Goal: Book appointment/travel/reservation

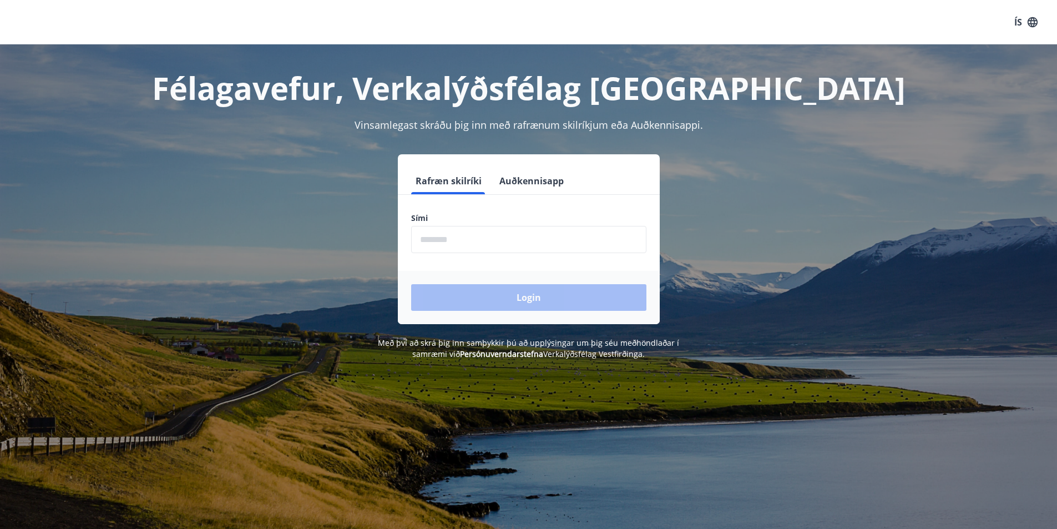
click at [467, 237] on input "phone" at bounding box center [528, 239] width 235 height 27
type input "********"
click at [494, 293] on button "Login" at bounding box center [528, 297] width 235 height 27
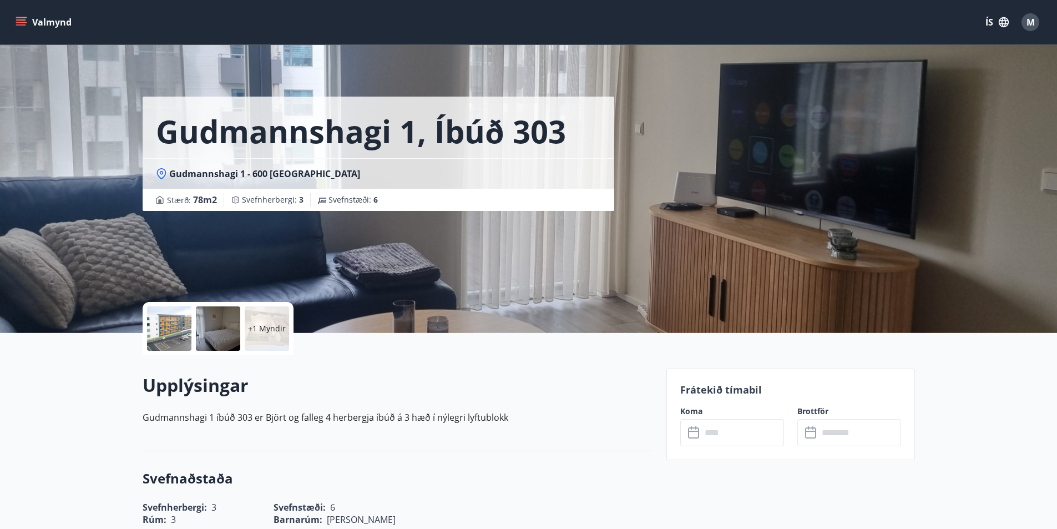
click at [38, 22] on button "Valmynd" at bounding box center [44, 22] width 63 height 20
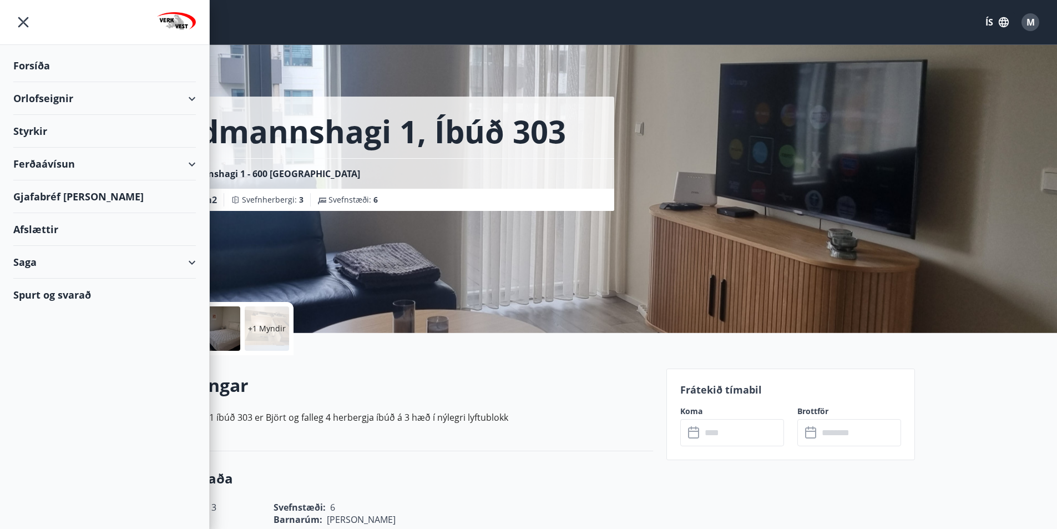
click at [49, 103] on div "Orlofseignir" at bounding box center [104, 98] width 183 height 33
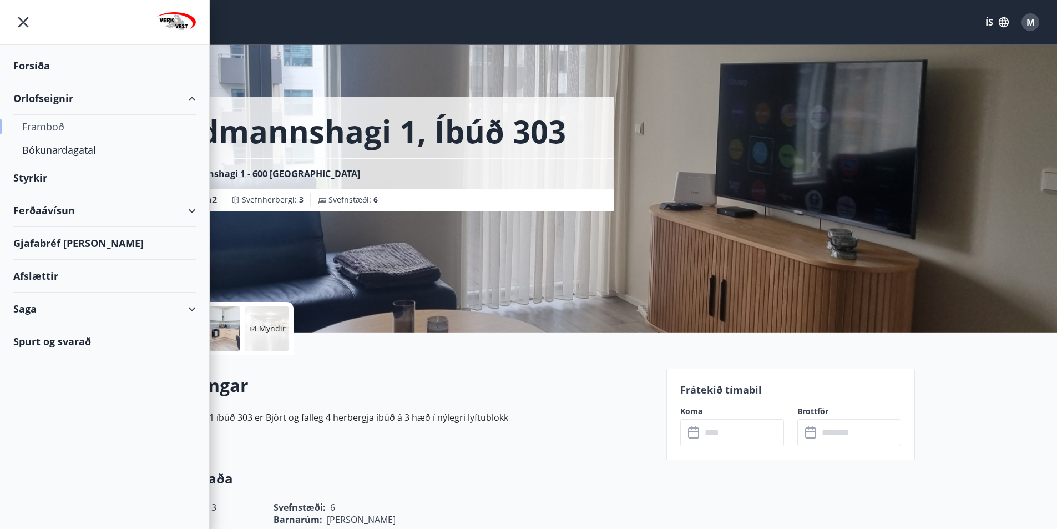
click at [48, 134] on div "Framboð" at bounding box center [104, 126] width 165 height 23
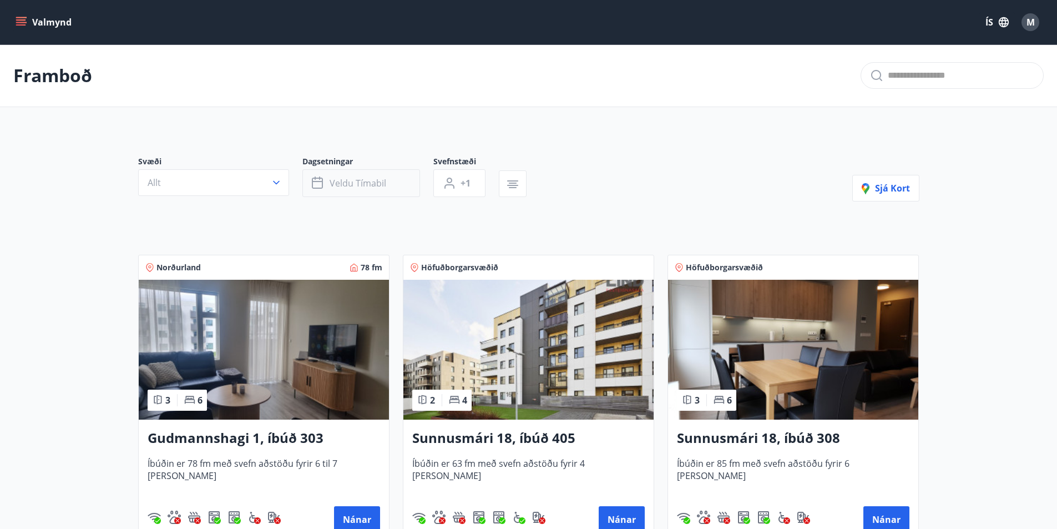
click at [358, 191] on button "Veldu tímabil" at bounding box center [361, 183] width 118 height 28
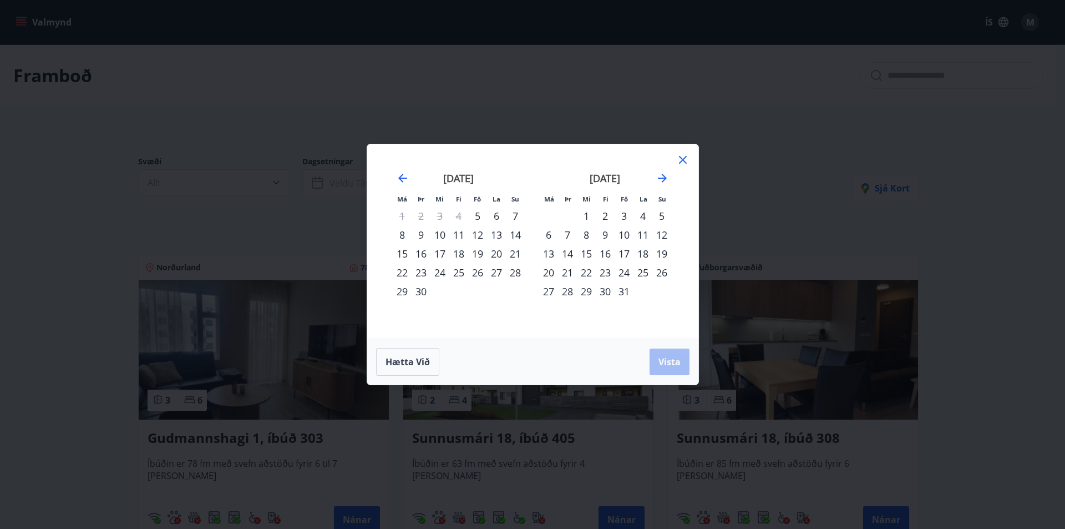
drag, startPoint x: 662, startPoint y: 187, endPoint x: 662, endPoint y: 176, distance: 11.1
click at [662, 186] on div "[DATE]" at bounding box center [605, 182] width 132 height 49
click at [662, 176] on icon "Move forward to switch to the next month." at bounding box center [662, 177] width 13 height 13
click at [623, 276] on div "21" at bounding box center [624, 272] width 19 height 19
click at [544, 291] on div "24" at bounding box center [548, 291] width 19 height 19
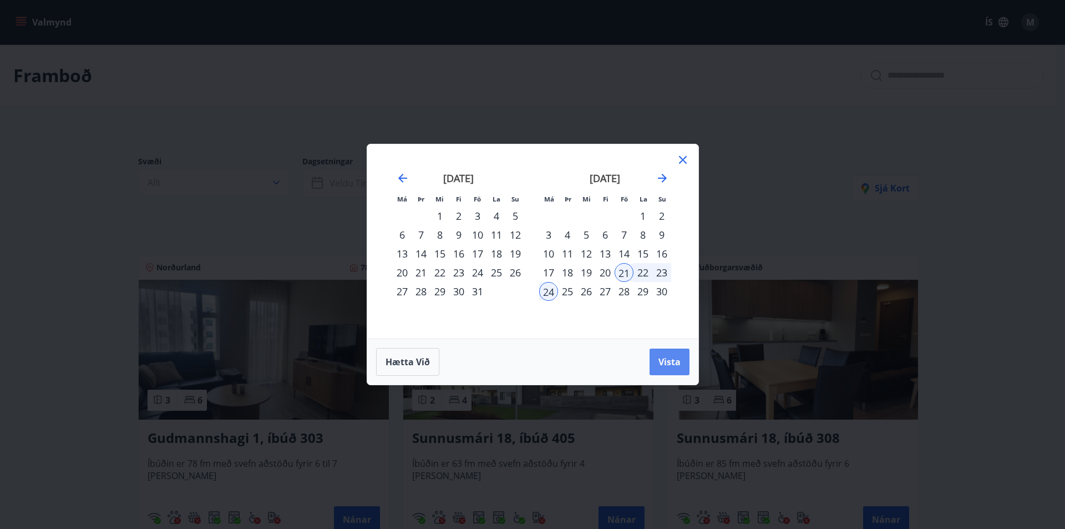
click at [665, 369] on button "Vista" at bounding box center [670, 361] width 40 height 27
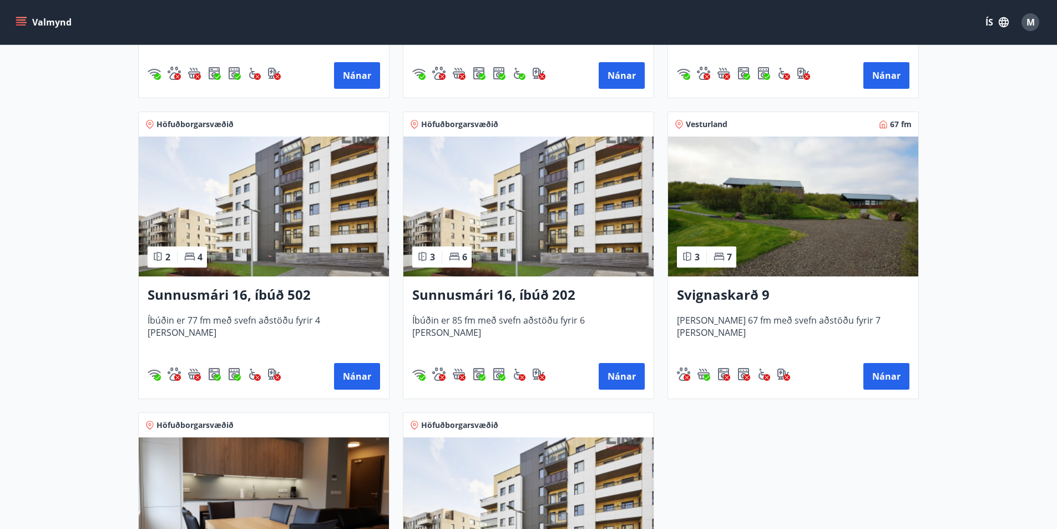
scroll to position [721, 0]
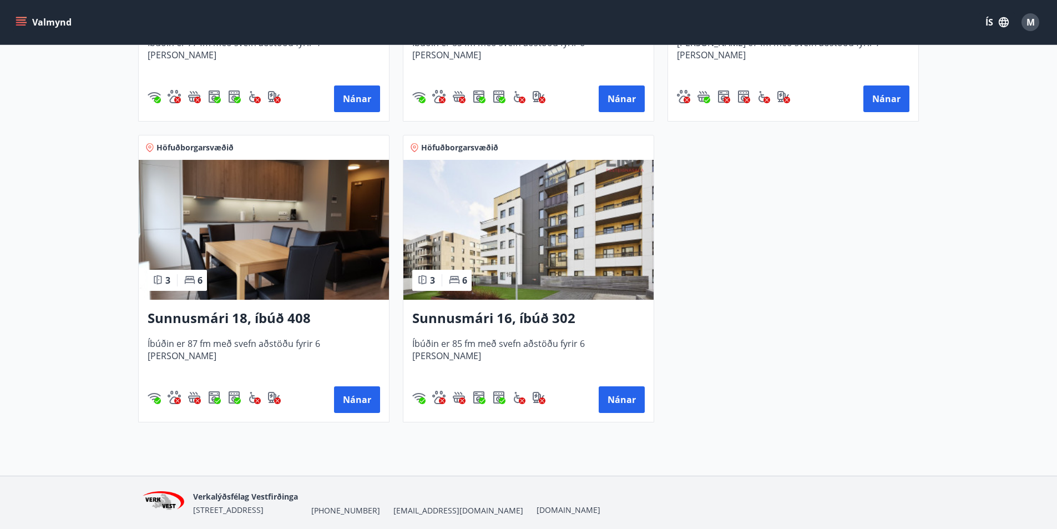
click at [561, 267] on img at bounding box center [528, 230] width 250 height 140
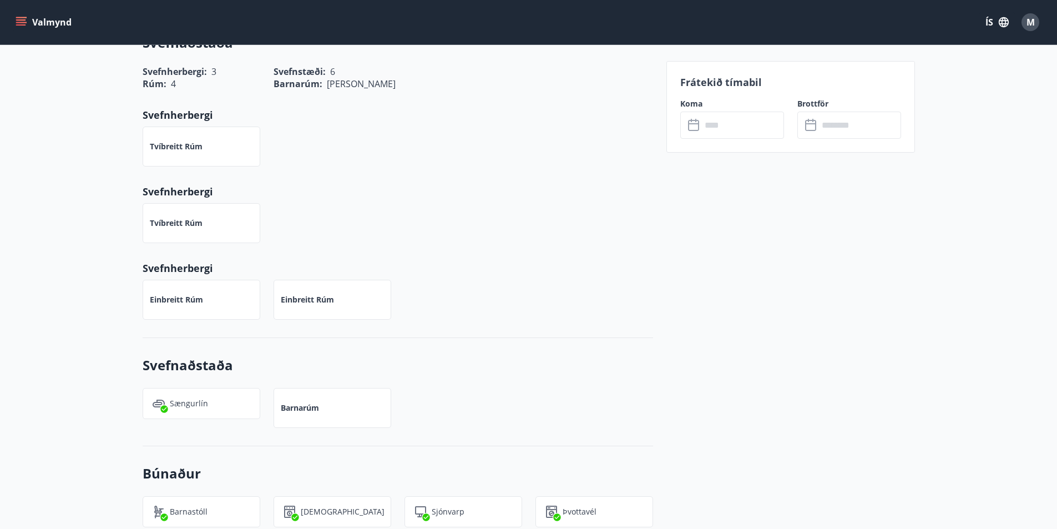
scroll to position [277, 0]
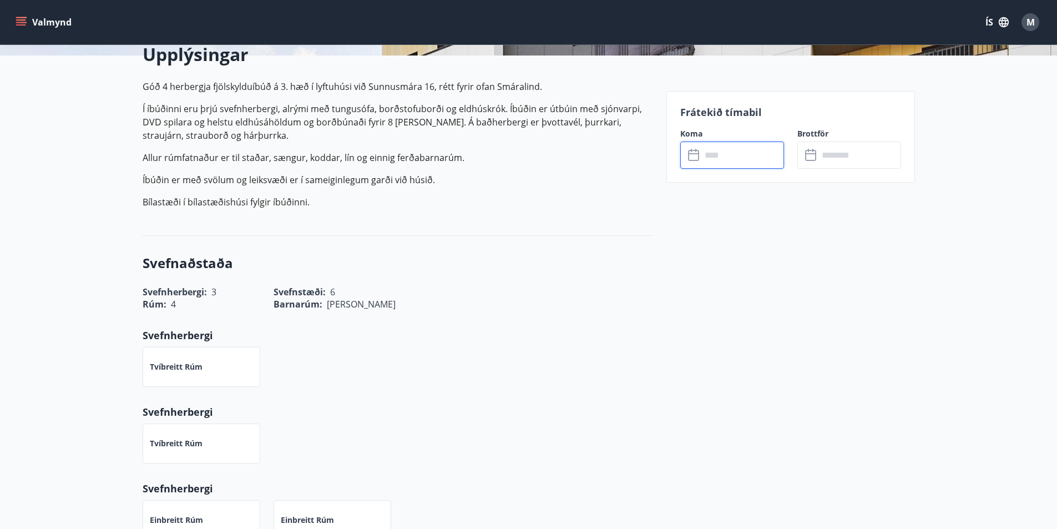
click at [750, 151] on input "text" at bounding box center [742, 154] width 83 height 27
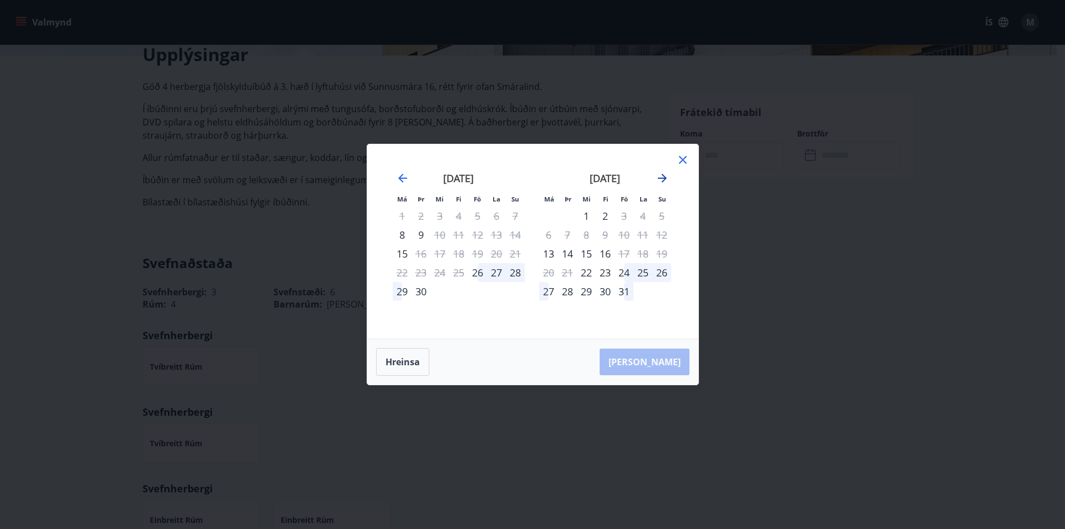
click at [660, 181] on icon "Move forward to switch to the next month." at bounding box center [662, 177] width 13 height 13
click at [619, 276] on div "21" at bounding box center [624, 272] width 19 height 19
click at [545, 294] on div "24" at bounding box center [548, 291] width 19 height 19
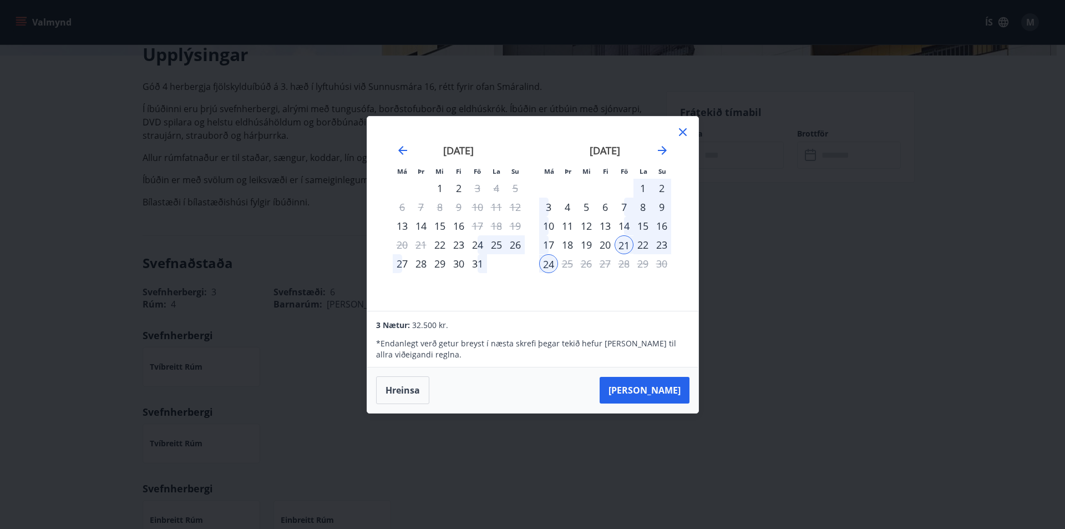
click at [682, 135] on icon at bounding box center [682, 131] width 13 height 13
